Goal: Obtain resource: Obtain resource

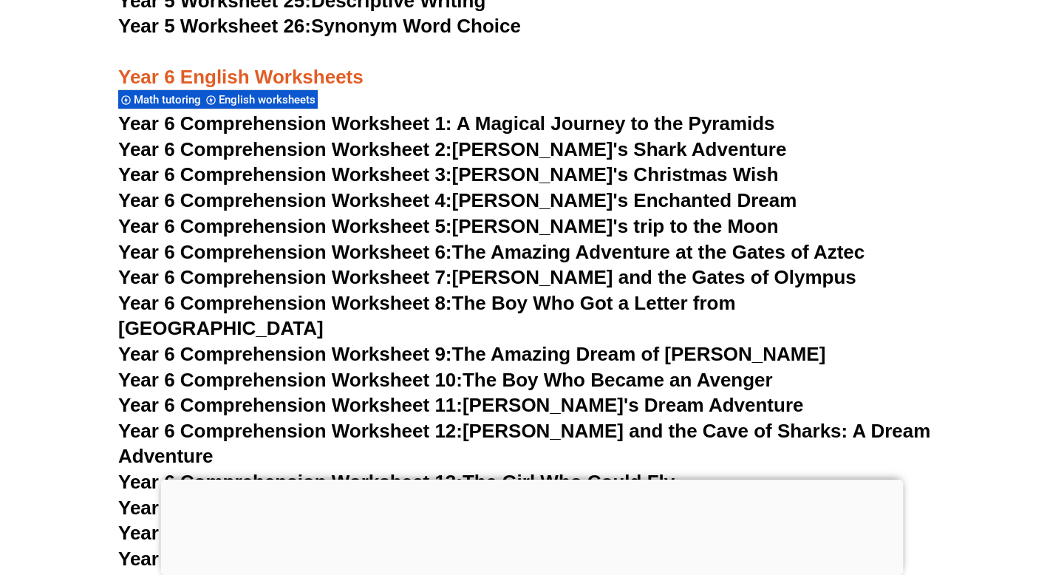
scroll to position [8080, 0]
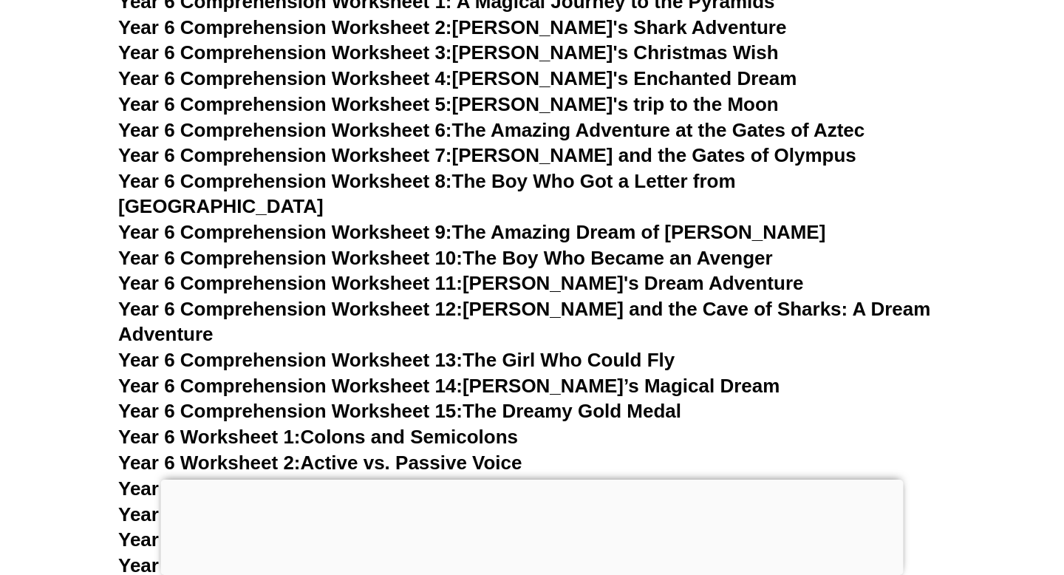
click at [586, 272] on link "Year 6 Comprehension Worksheet 11: Lila's Dream Adventure" at bounding box center [460, 283] width 685 height 22
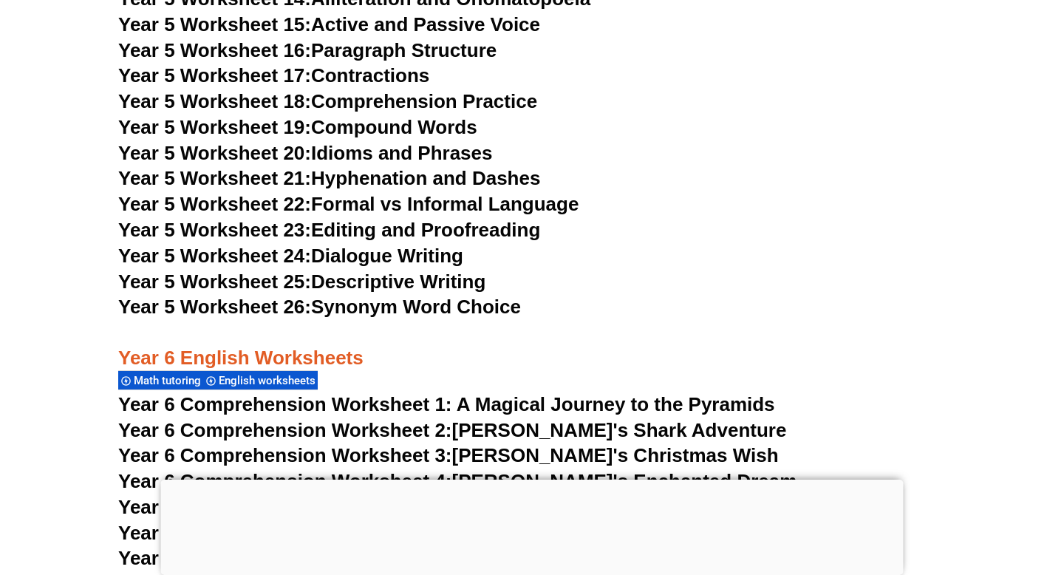
scroll to position [7666, 0]
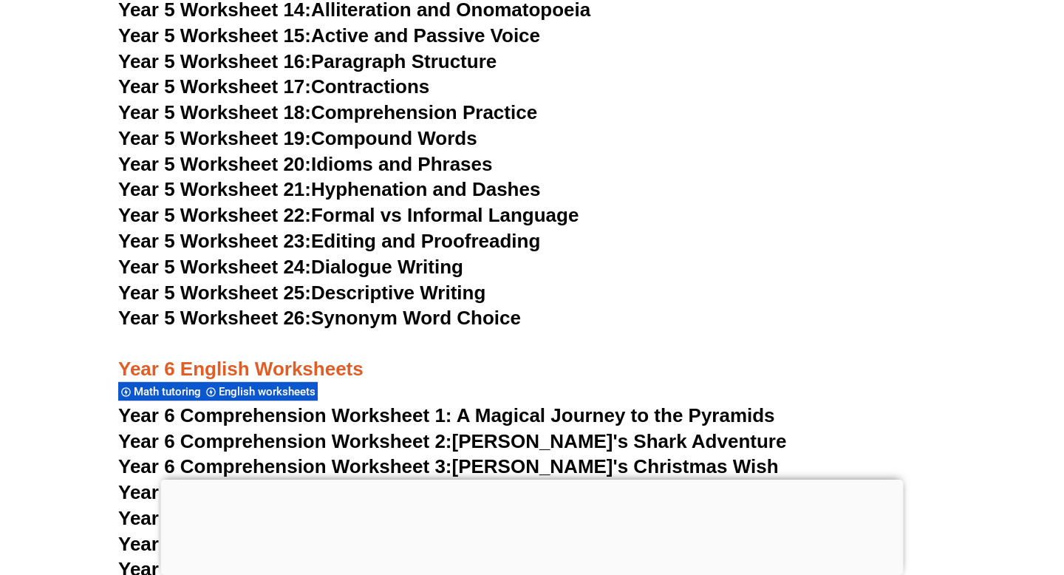
click at [531, 242] on link "Year 5 Worksheet 23: Editing and Proofreading" at bounding box center [329, 241] width 422 height 22
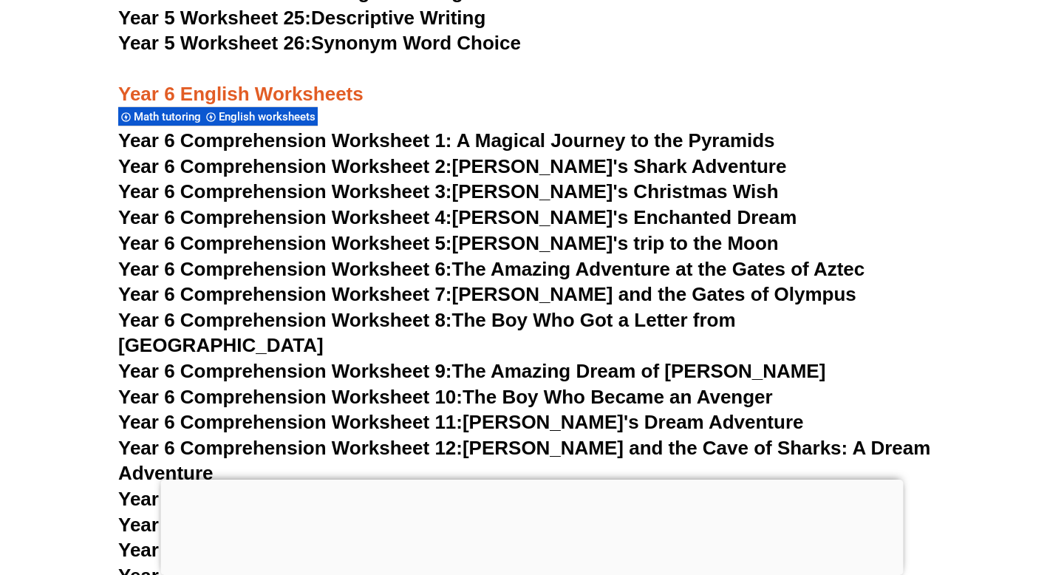
scroll to position [7940, 0]
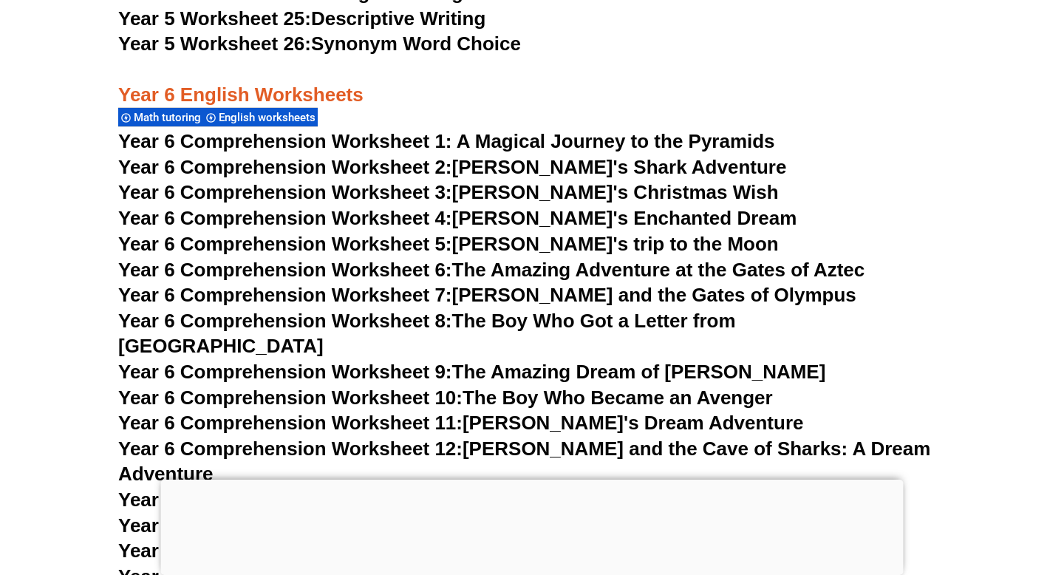
click at [401, 20] on link "Year 5 Worksheet 25: Descriptive Writing" at bounding box center [301, 18] width 367 height 22
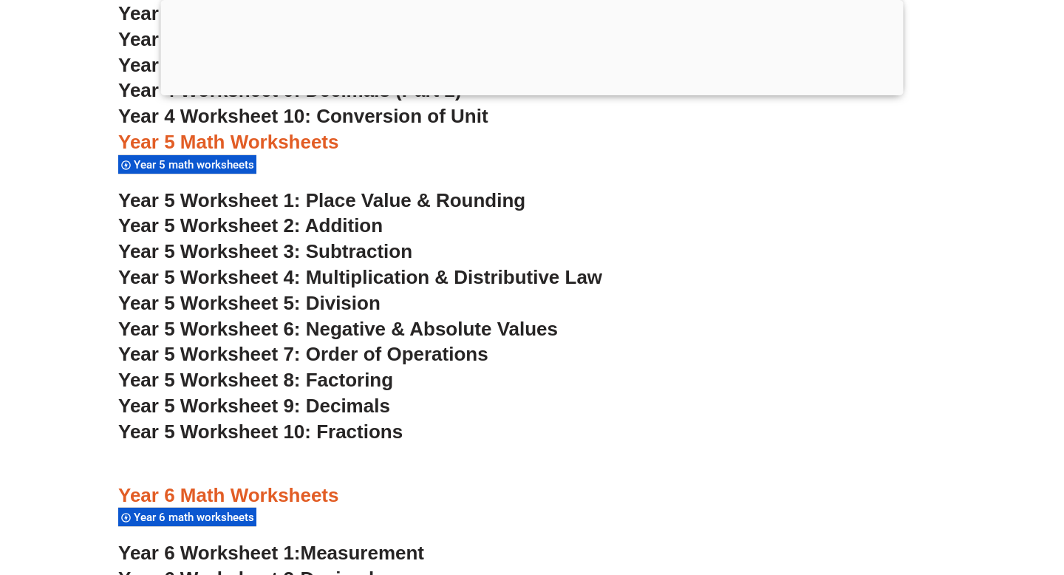
click at [347, 299] on span "Year 5 Worksheet 5: Division" at bounding box center [249, 303] width 262 height 22
